Goal: Find specific page/section: Locate a particular part of the current website

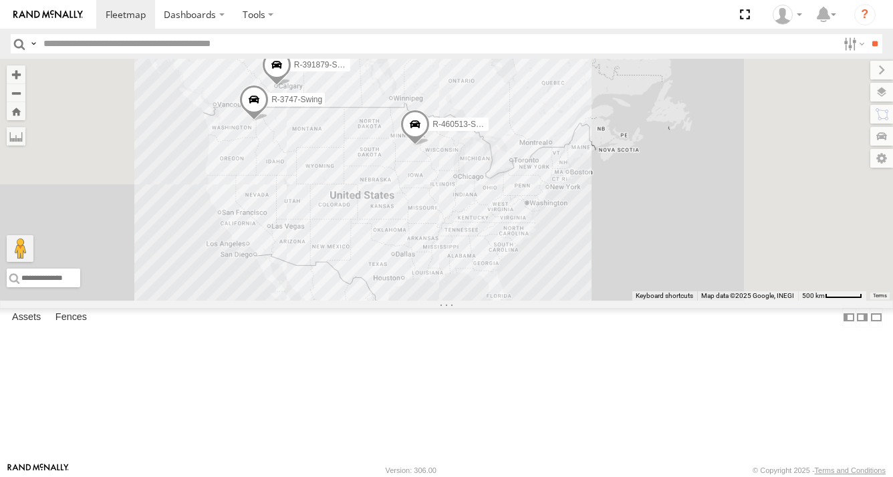
drag, startPoint x: 704, startPoint y: 242, endPoint x: 724, endPoint y: 266, distance: 31.3
click at [641, 263] on div "R-391879-Swing R-3747-Swing R-460513-Swing" at bounding box center [446, 180] width 893 height 242
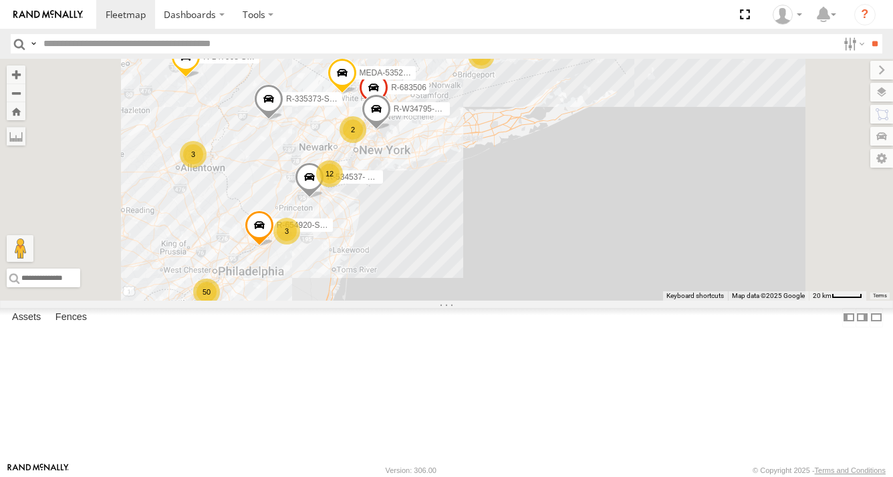
drag, startPoint x: 532, startPoint y: 253, endPoint x: 575, endPoint y: 285, distance: 53.8
click at [575, 285] on div "R-391879-Swing R-3747-Swing R-460513-Swing R-401591 MEDA-535204-Roll R-PTLZ2113…" at bounding box center [446, 180] width 893 height 242
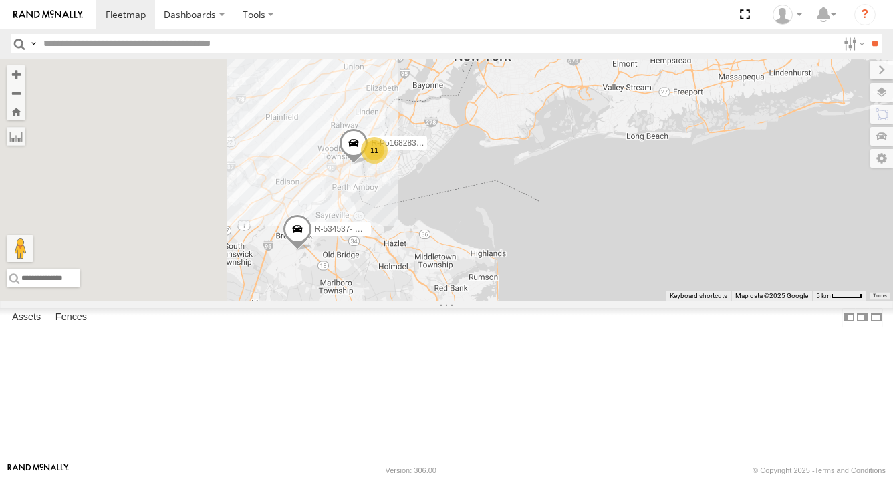
drag, startPoint x: 467, startPoint y: 223, endPoint x: 628, endPoint y: 297, distance: 177.3
click at [628, 297] on div "R-391879-Swing R-3747-Swing R-460513-Swing R-401591 MEDA-535204-Roll R-PTLZ2113…" at bounding box center [446, 180] width 893 height 242
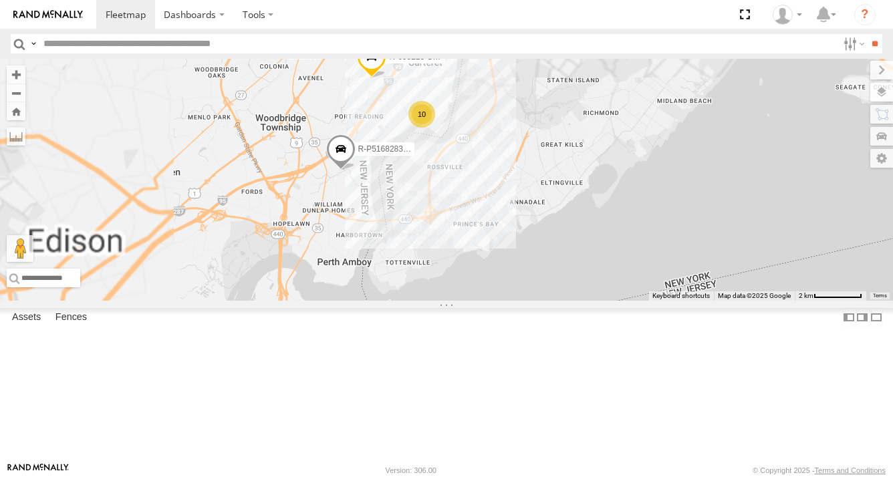
drag, startPoint x: 486, startPoint y: 234, endPoint x: 724, endPoint y: 363, distance: 269.6
click at [720, 301] on div "R-391879-Swing R-3747-Swing R-460513-Swing R-401591 MEDA-535204-Roll R-PTLZ2113…" at bounding box center [446, 180] width 893 height 242
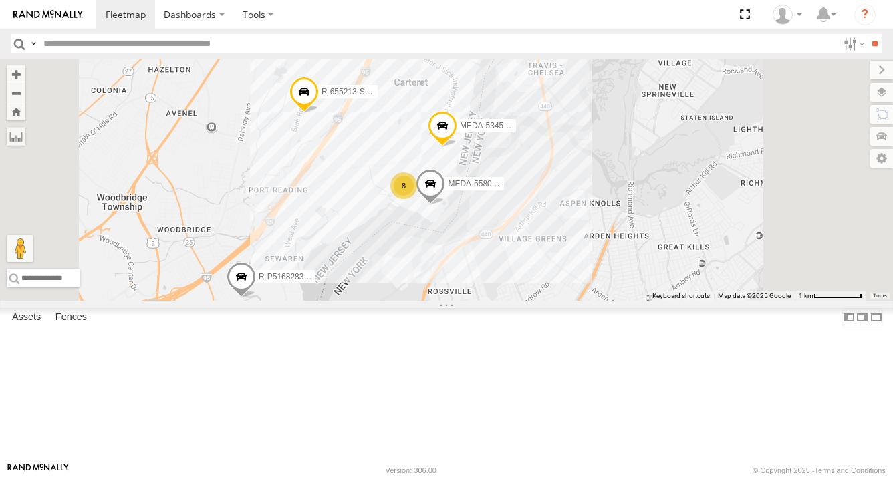
drag, startPoint x: 613, startPoint y: 227, endPoint x: 583, endPoint y: 337, distance: 114.1
click at [585, 301] on div "R-391879-Swing R-3747-Swing R-460513-Swing R-401591 MEDA-535204-Roll R-PTLZ2113…" at bounding box center [446, 180] width 893 height 242
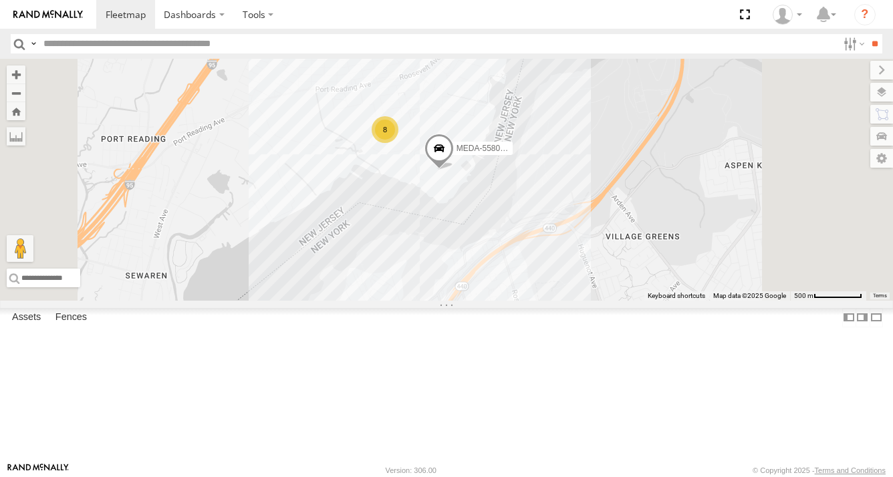
click at [398, 143] on div "8" at bounding box center [384, 129] width 27 height 27
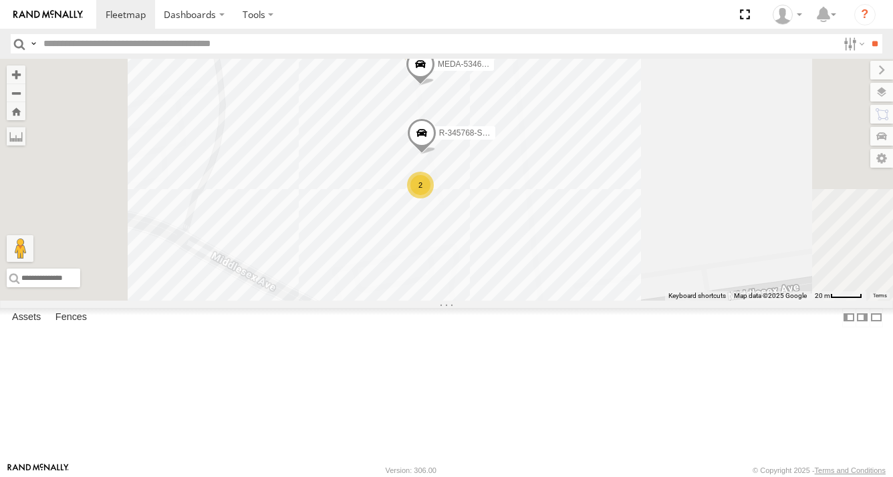
drag, startPoint x: 669, startPoint y: 393, endPoint x: 647, endPoint y: 274, distance: 121.6
click at [647, 274] on div "R-391879-Swing R-3747-Swing R-460513-Swing R-401591 MEDA-535204-Roll R-PTLZ2113…" at bounding box center [446, 180] width 893 height 242
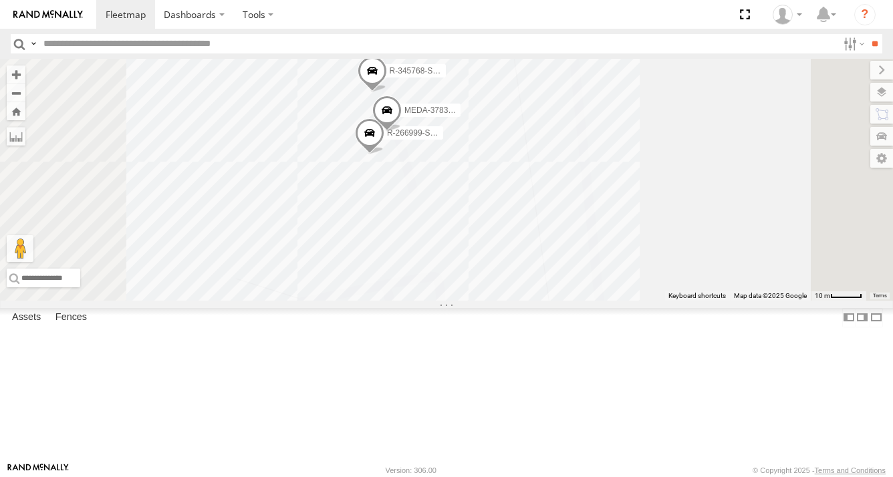
click at [481, 115] on span "MEDA-378355-Swing" at bounding box center [442, 110] width 77 height 9
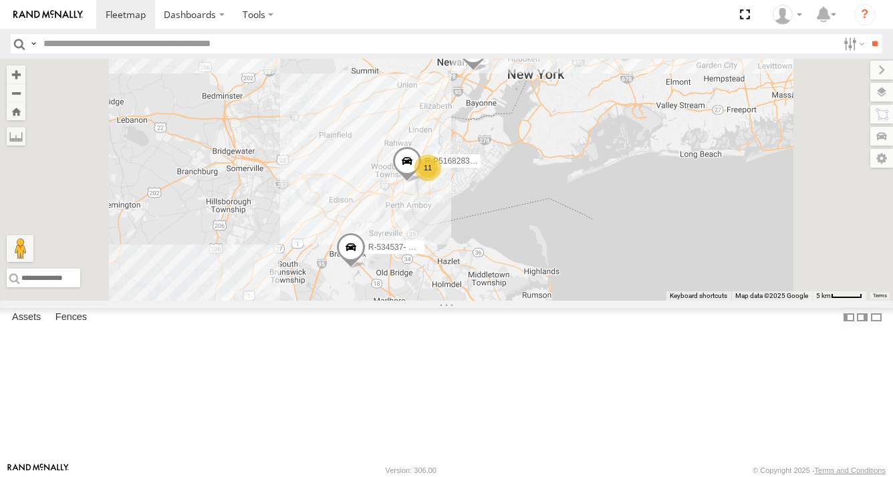
drag, startPoint x: 507, startPoint y: 342, endPoint x: 574, endPoint y: 269, distance: 99.3
click at [573, 264] on div "R-391879-Swing R-3747-Swing R-460513-Swing R-401591 MEDA-535204-Roll R-PTLZ2113…" at bounding box center [446, 180] width 893 height 242
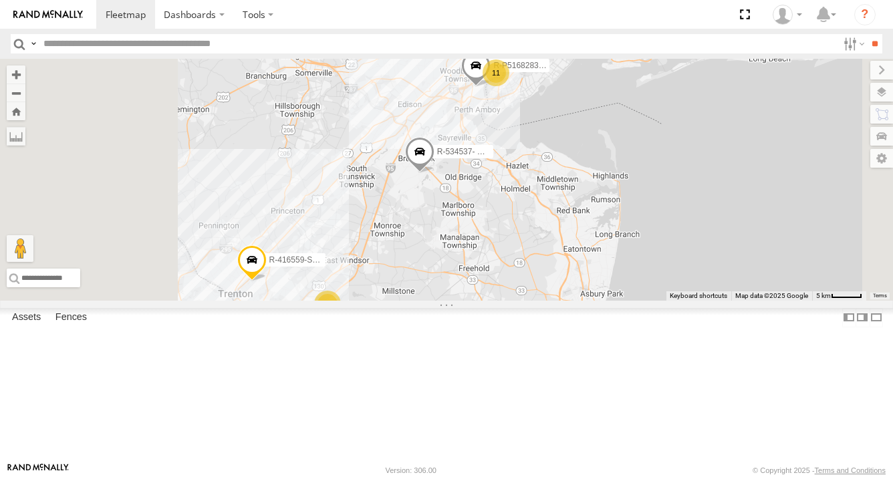
drag, startPoint x: 571, startPoint y: 285, endPoint x: 609, endPoint y: 247, distance: 53.4
click at [590, 263] on div "R-391879-Swing R-3747-Swing R-460513-Swing R-401591 MEDA-535204-Roll R-PTLZ2113…" at bounding box center [446, 180] width 893 height 242
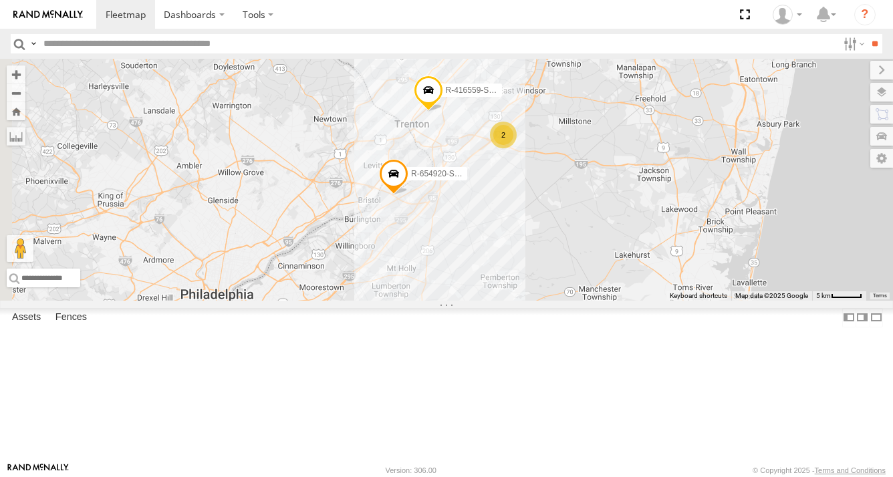
drag, startPoint x: 524, startPoint y: 319, endPoint x: 575, endPoint y: 248, distance: 87.1
click at [575, 248] on div "R-391879-Swing R-3747-Swing R-460513-Swing R-401591 MEDA-535204-Roll R-PTLZ2113…" at bounding box center [446, 180] width 893 height 242
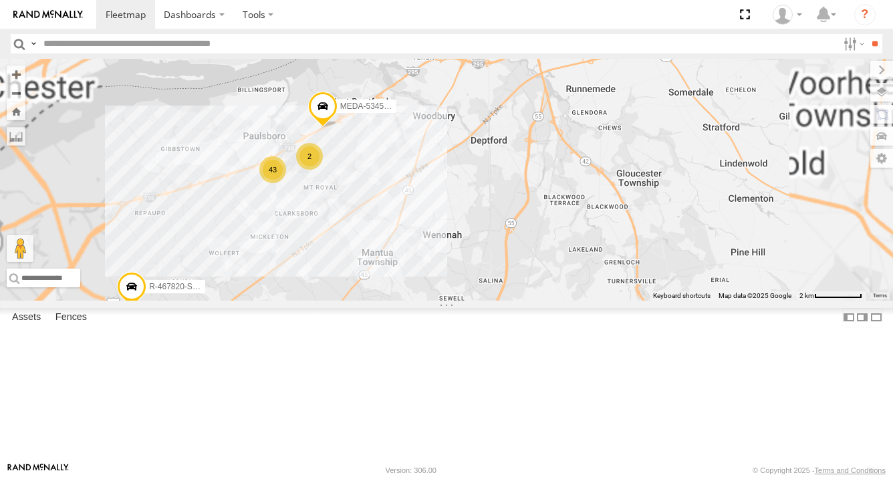
drag, startPoint x: 453, startPoint y: 275, endPoint x: 492, endPoint y: 293, distance: 42.5
click at [492, 293] on div "R-391879-Swing R-3747-Swing R-460513-Swing R-401591 MEDA-535204-Roll R-PTLZ2113…" at bounding box center [446, 180] width 893 height 242
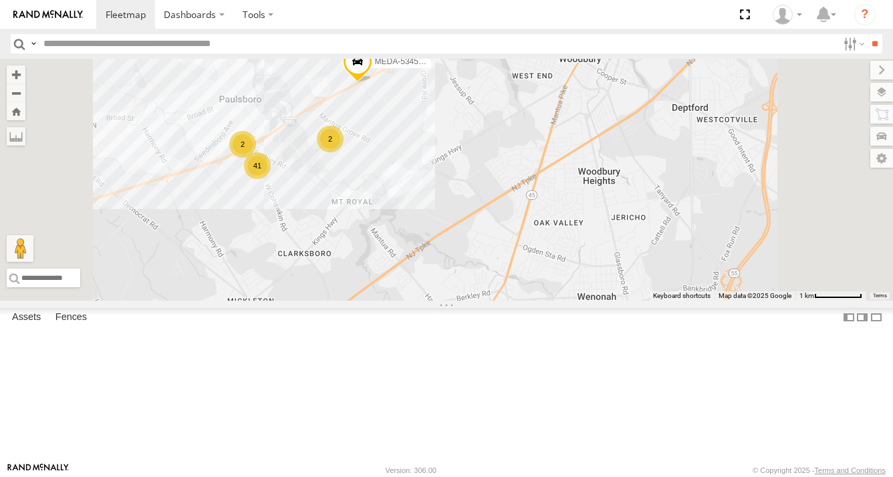
drag, startPoint x: 505, startPoint y: 253, endPoint x: 532, endPoint y: 298, distance: 52.7
click at [532, 298] on div "R-391879-Swing R-3747-Swing R-460513-Swing R-401591 MEDA-535204-Roll R-PTLZ2113…" at bounding box center [446, 180] width 893 height 242
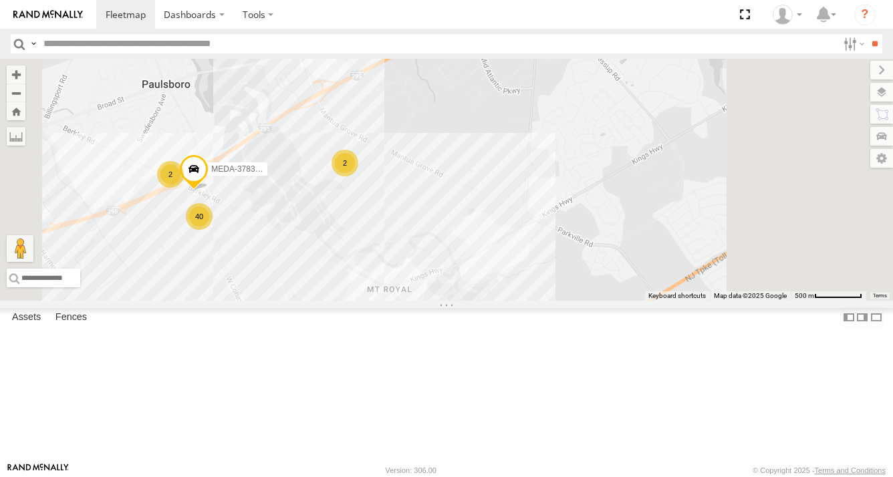
drag, startPoint x: 521, startPoint y: 269, endPoint x: 524, endPoint y: 314, distance: 44.9
click at [524, 301] on div "R-391879-Swing R-3747-Swing R-460513-Swing R-401591 MEDA-535204-Roll R-PTLZ2113…" at bounding box center [446, 180] width 893 height 242
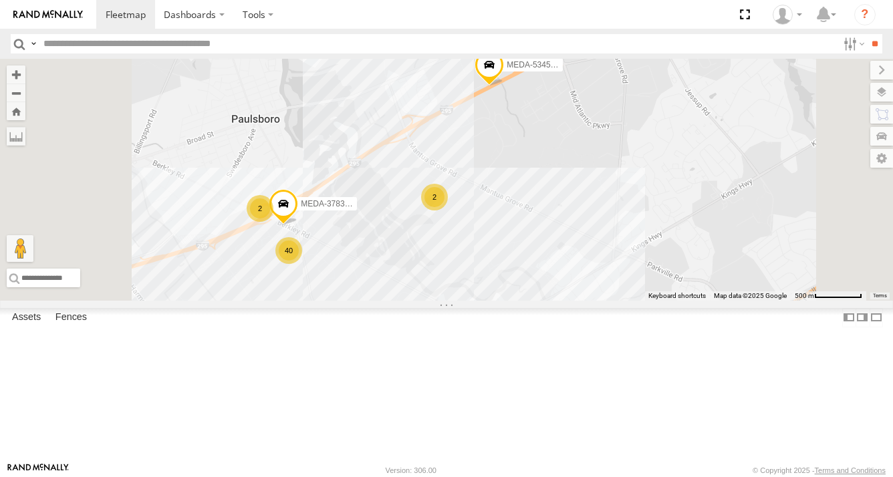
drag, startPoint x: 463, startPoint y: 344, endPoint x: 571, endPoint y: 303, distance: 115.0
click at [570, 301] on div "R-391879-Swing R-3747-Swing R-460513-Swing R-401591 MEDA-535204-Roll R-PTLZ2113…" at bounding box center [446, 180] width 893 height 242
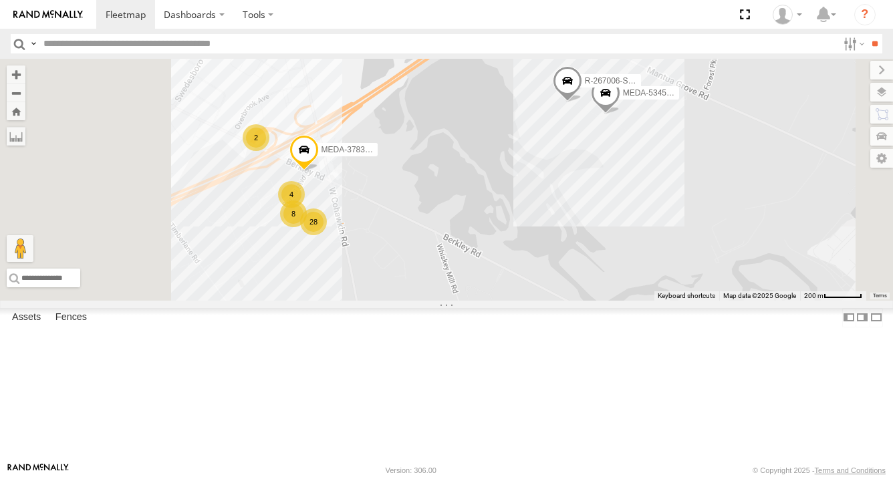
drag, startPoint x: 462, startPoint y: 331, endPoint x: 527, endPoint y: 349, distance: 67.4
click at [527, 301] on div "R-391879-Swing R-3747-Swing R-460513-Swing R-401591 MEDA-535204-Roll R-PTLZ2113…" at bounding box center [446, 180] width 893 height 242
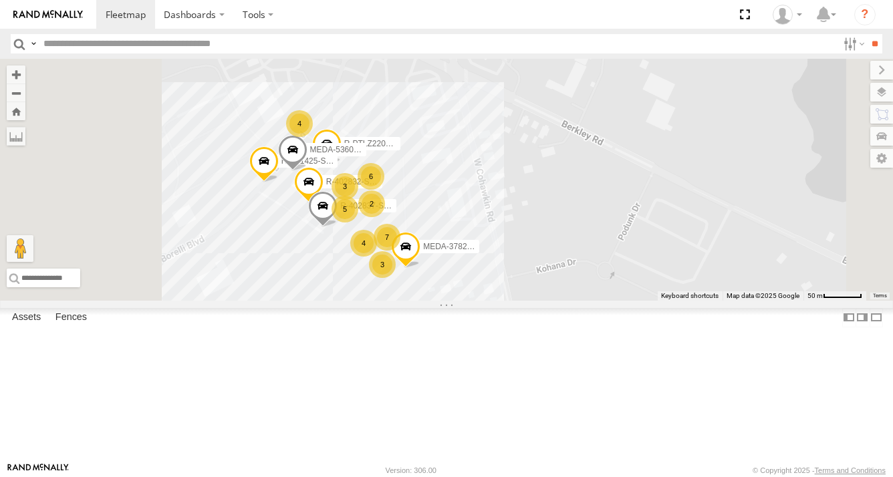
drag, startPoint x: 625, startPoint y: 231, endPoint x: 625, endPoint y: 288, distance: 56.8
click at [625, 288] on div "R-391879-Swing R-3747-Swing R-460513-Swing R-401591 MEDA-535204-Roll R-PTLZ2113…" at bounding box center [446, 180] width 893 height 242
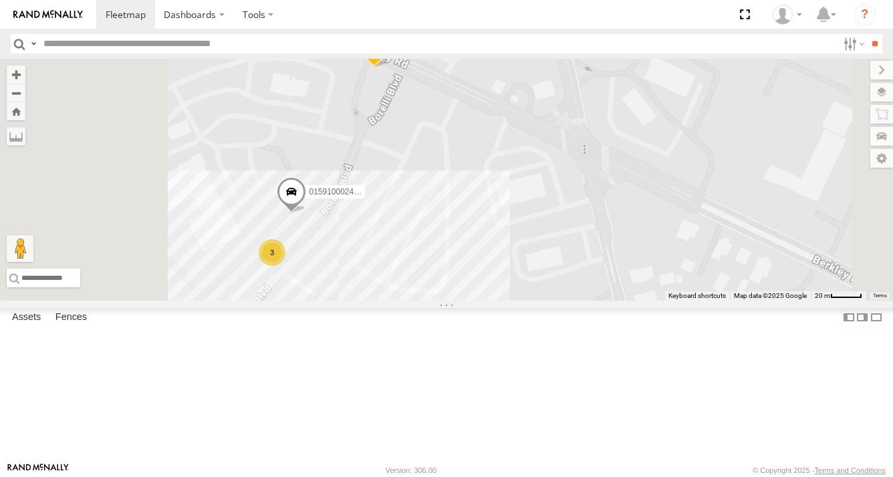
drag, startPoint x: 537, startPoint y: 185, endPoint x: 615, endPoint y: 261, distance: 108.2
click at [641, 301] on div "R-391879-Swing R-3747-Swing R-460513-Swing R-401591 MEDA-535204-Roll R-PTLZ2113…" at bounding box center [446, 180] width 893 height 242
click at [468, 51] on span "MEDA-378312-Swing" at bounding box center [429, 45] width 77 height 9
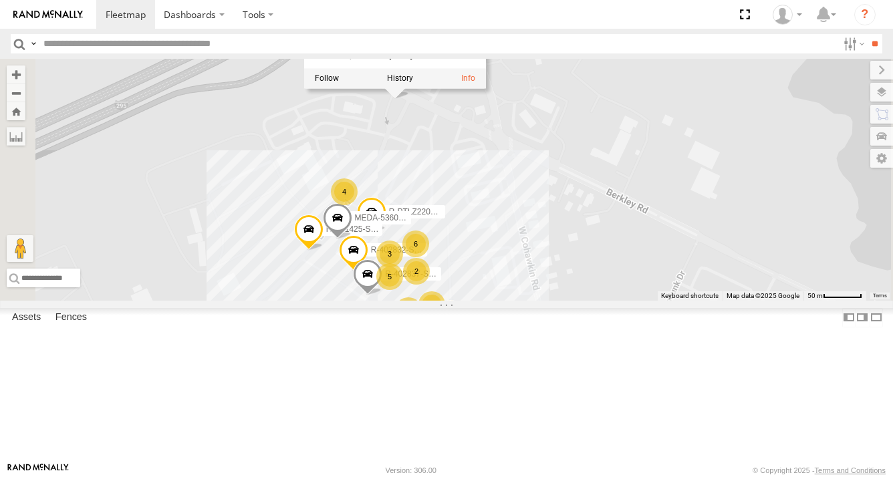
click at [696, 199] on div "R-391879-Swing R-3747-Swing R-460513-Swing R-401591 MEDA-535204-Roll R-PTLZ2113…" at bounding box center [446, 180] width 893 height 242
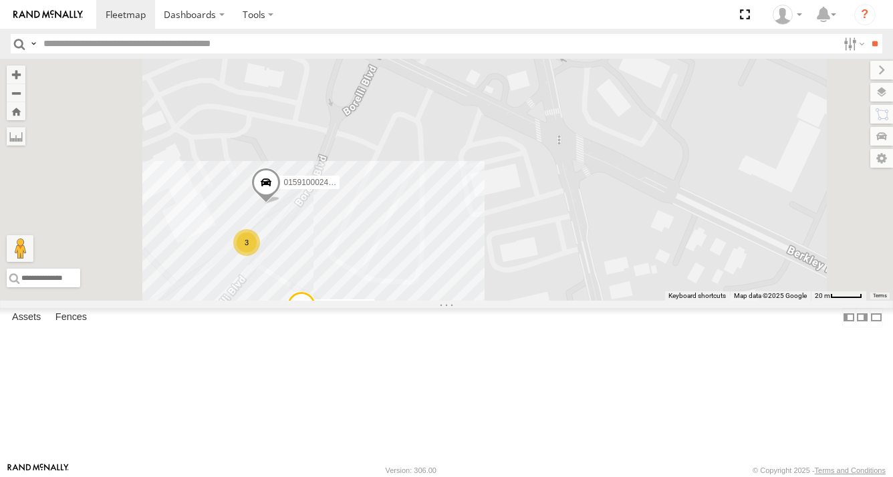
click at [363, 58] on span at bounding box center [348, 40] width 29 height 36
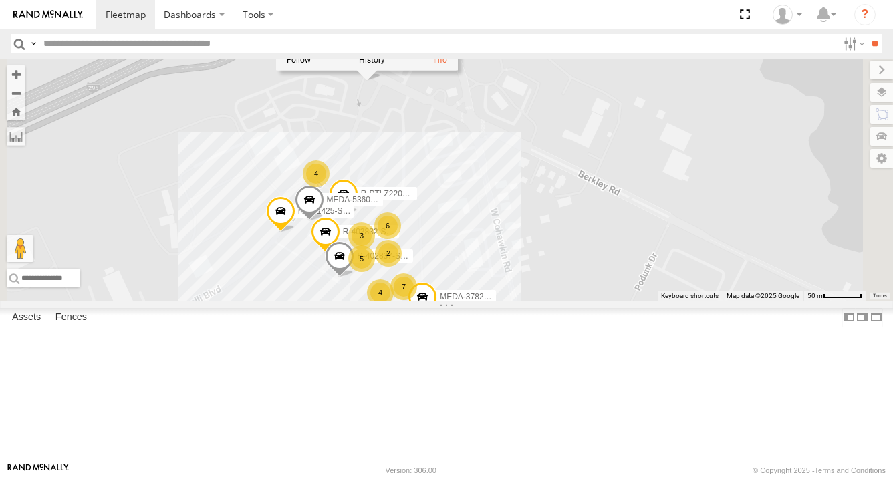
drag, startPoint x: 581, startPoint y: 251, endPoint x: 573, endPoint y: 221, distance: 31.1
click at [574, 228] on div "R-391879-Swing R-3747-Swing R-460513-Swing R-401591 MEDA-535204-Roll R-PTLZ2113…" at bounding box center [446, 180] width 893 height 242
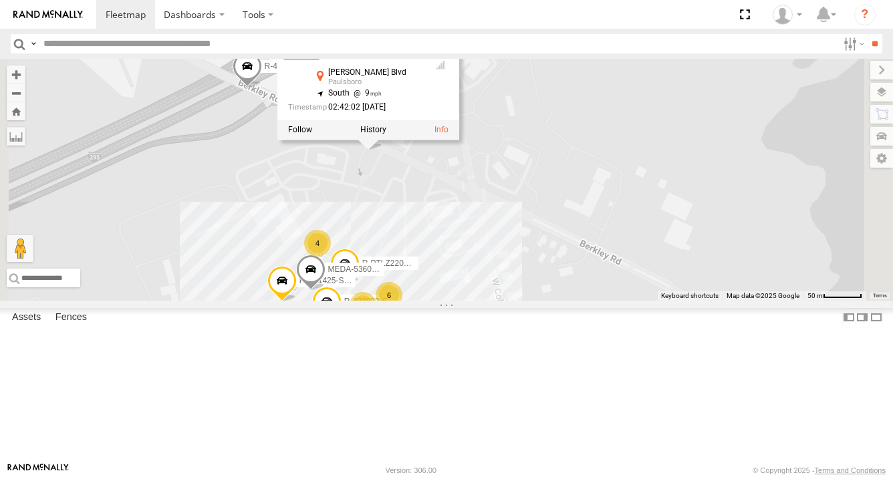
drag, startPoint x: 617, startPoint y: 214, endPoint x: 620, endPoint y: 291, distance: 76.9
click at [620, 291] on div "R-391879-Swing R-3747-Swing R-460513-Swing R-401591 MEDA-535204-Roll R-PTLZ2113…" at bounding box center [446, 180] width 893 height 242
